Goal: Task Accomplishment & Management: Use online tool/utility

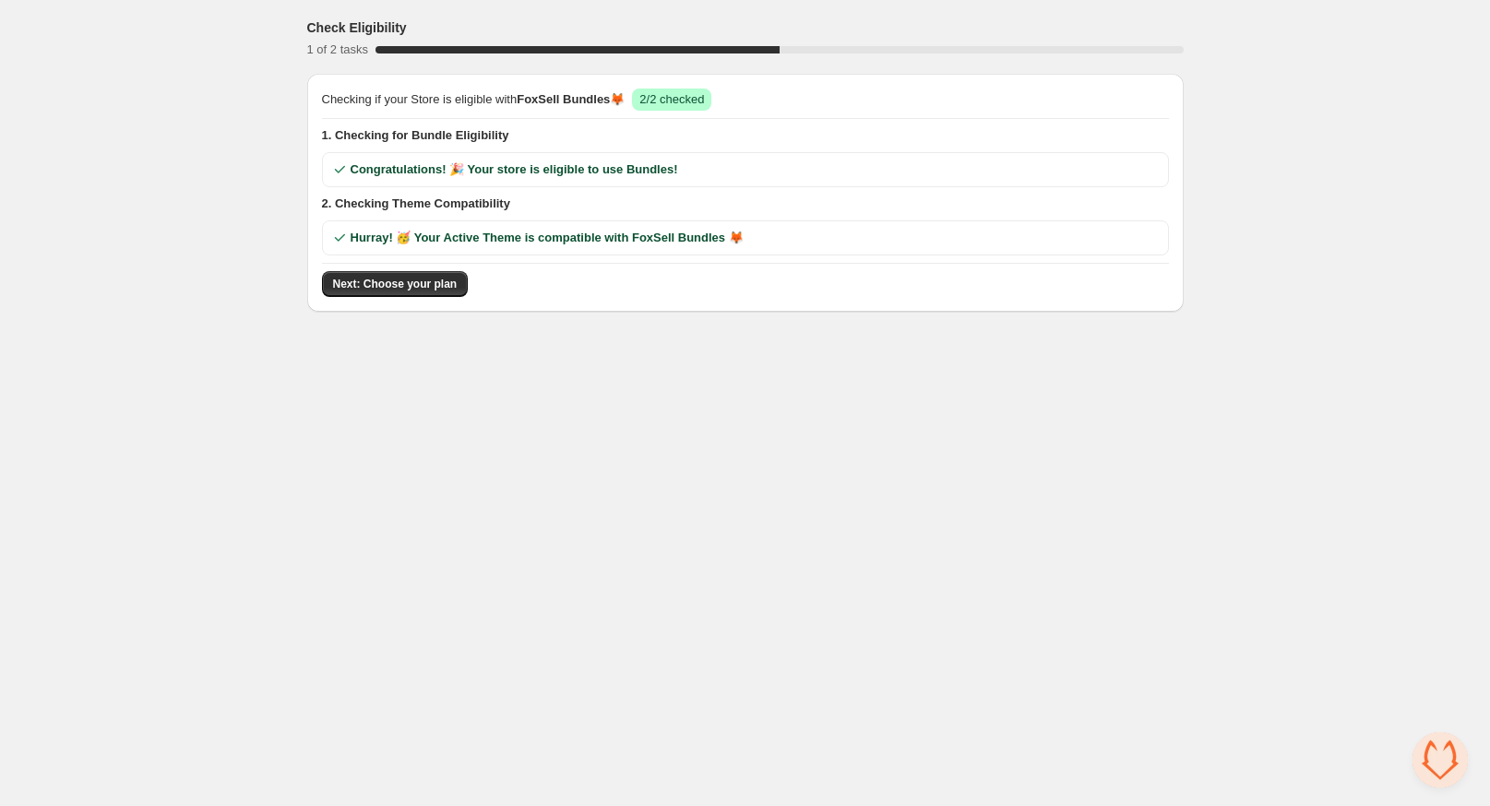
click at [410, 291] on button "Next: Choose your plan" at bounding box center [395, 284] width 147 height 26
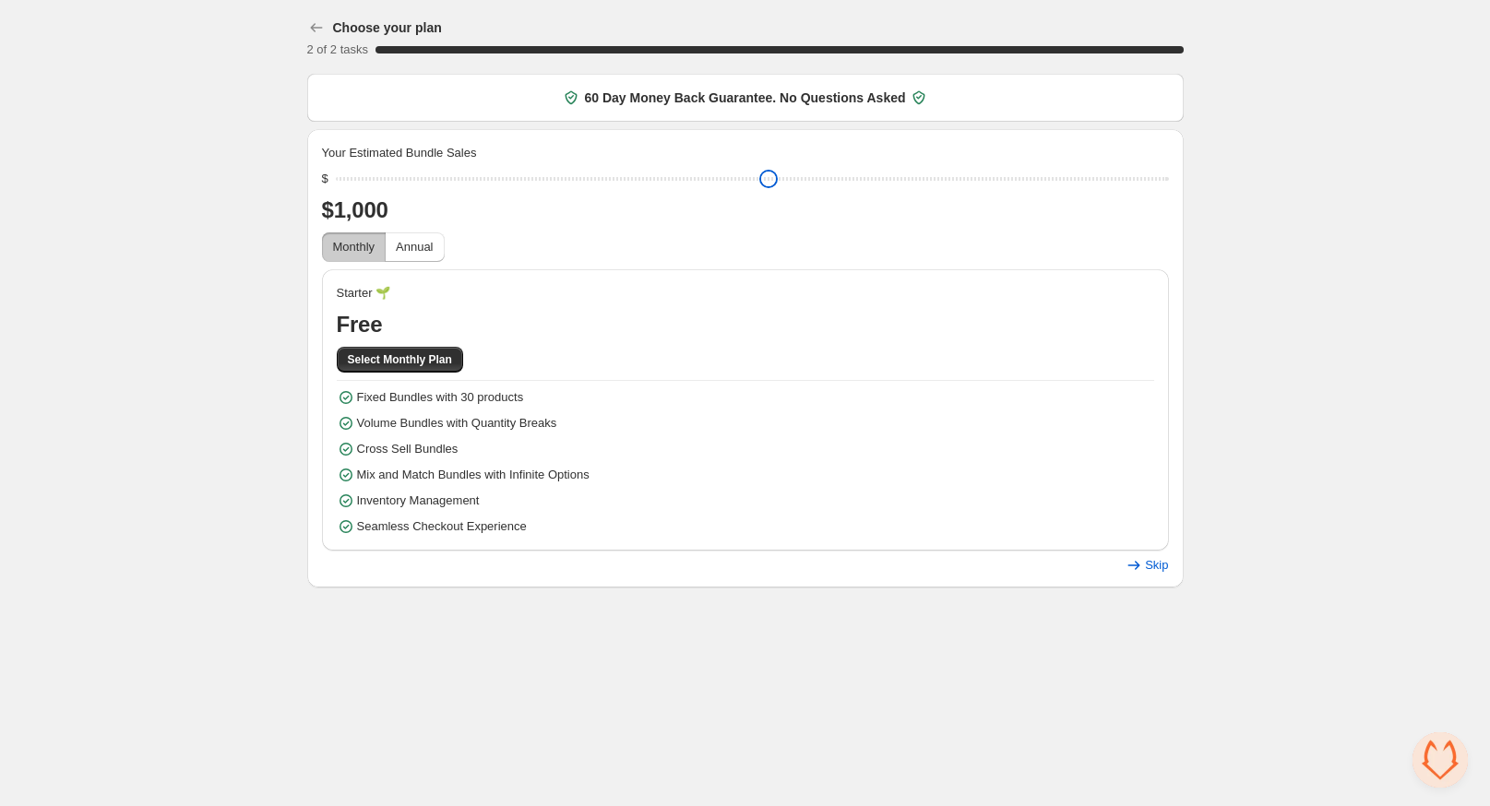
drag, startPoint x: 468, startPoint y: 177, endPoint x: 287, endPoint y: 208, distance: 183.5
type input "****"
click at [336, 192] on input "range" at bounding box center [752, 179] width 833 height 26
click at [378, 359] on span "Select Monthly Plan" at bounding box center [400, 359] width 104 height 15
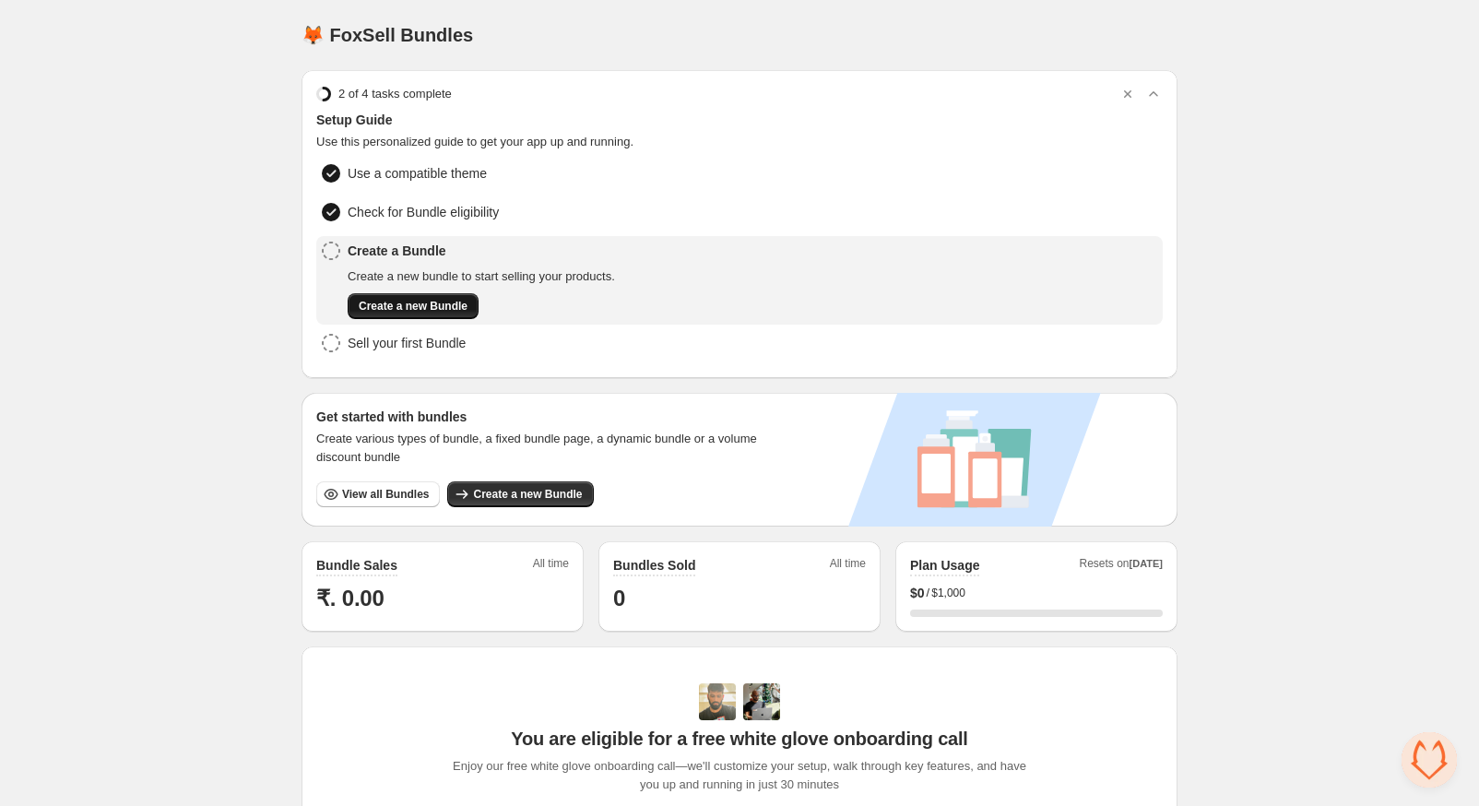
click at [397, 307] on span "Create a new Bundle" at bounding box center [413, 306] width 109 height 15
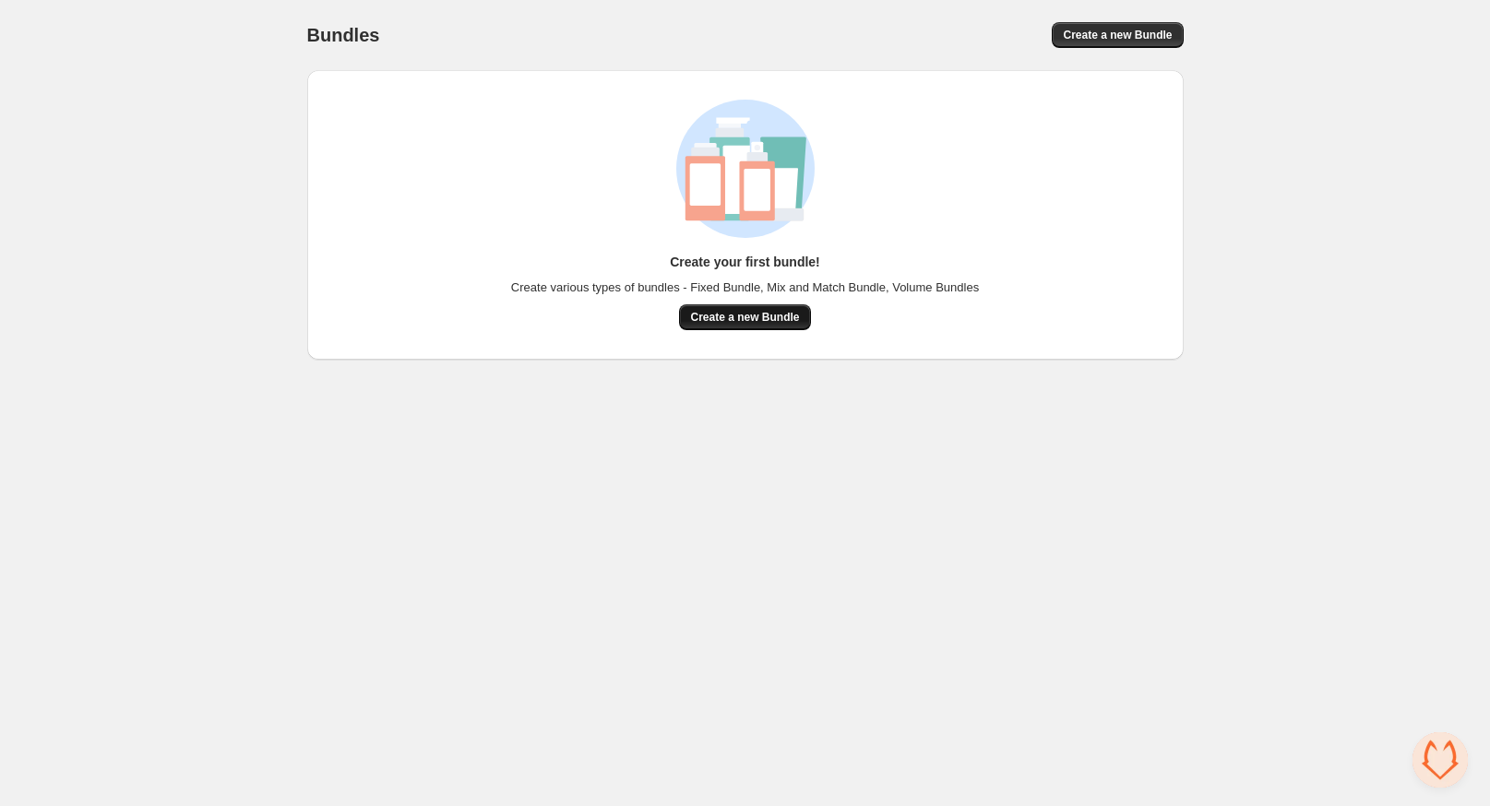
click at [770, 324] on span "Create a new Bundle" at bounding box center [744, 317] width 109 height 15
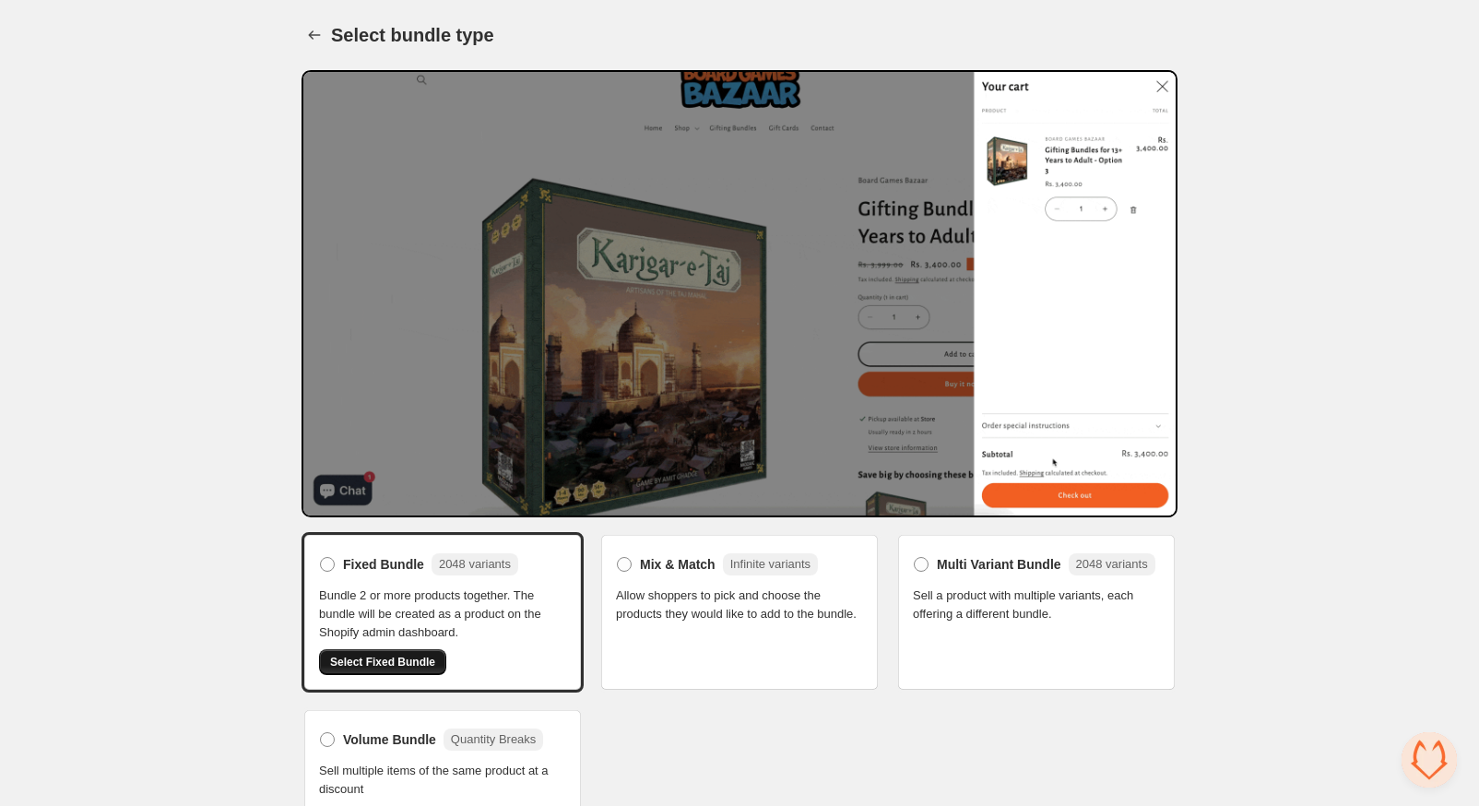
click at [395, 663] on span "Select Fixed Bundle" at bounding box center [382, 662] width 105 height 15
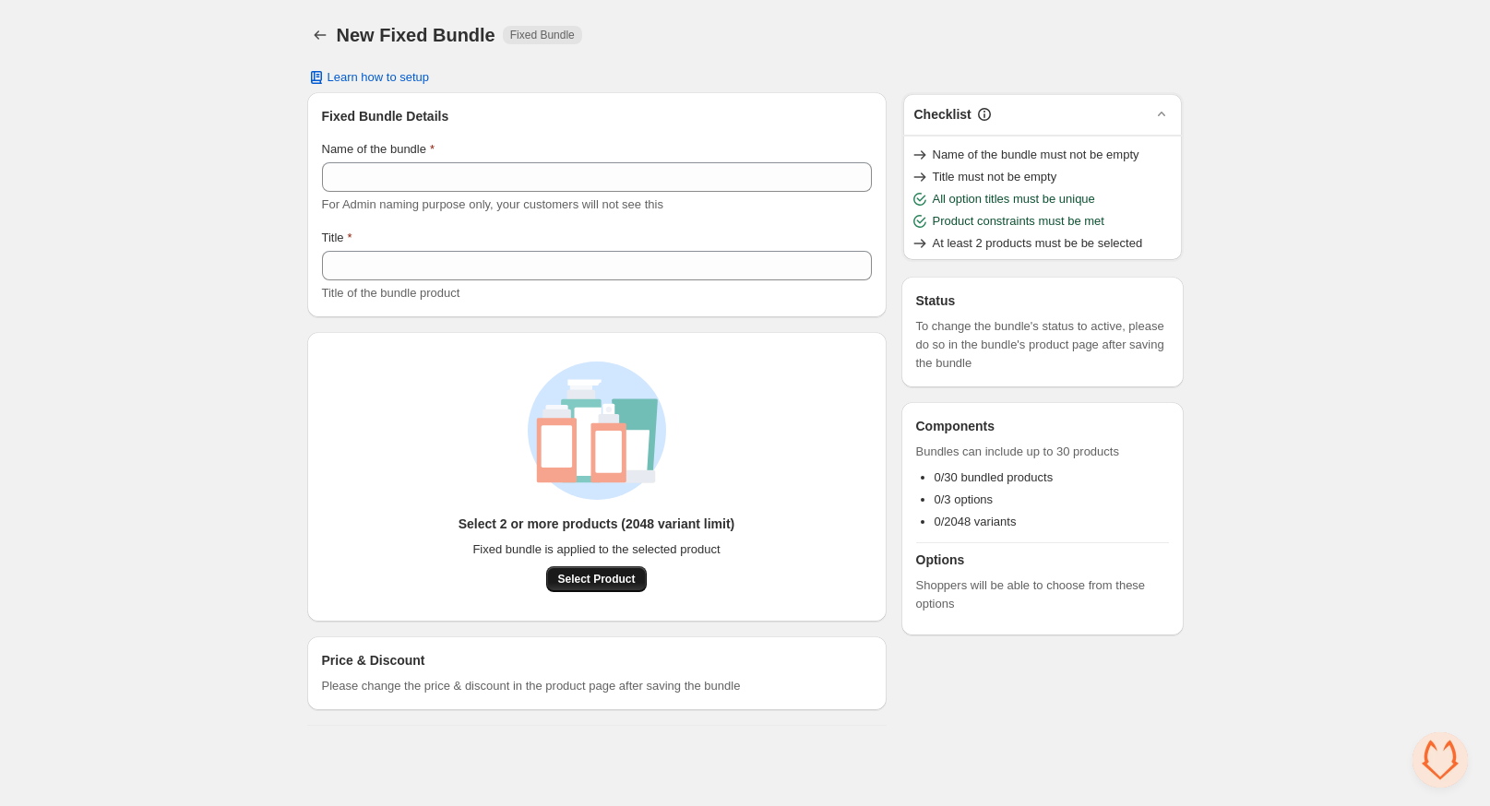
click at [588, 589] on button "Select Product" at bounding box center [596, 579] width 100 height 26
